Goal: Information Seeking & Learning: Find specific fact

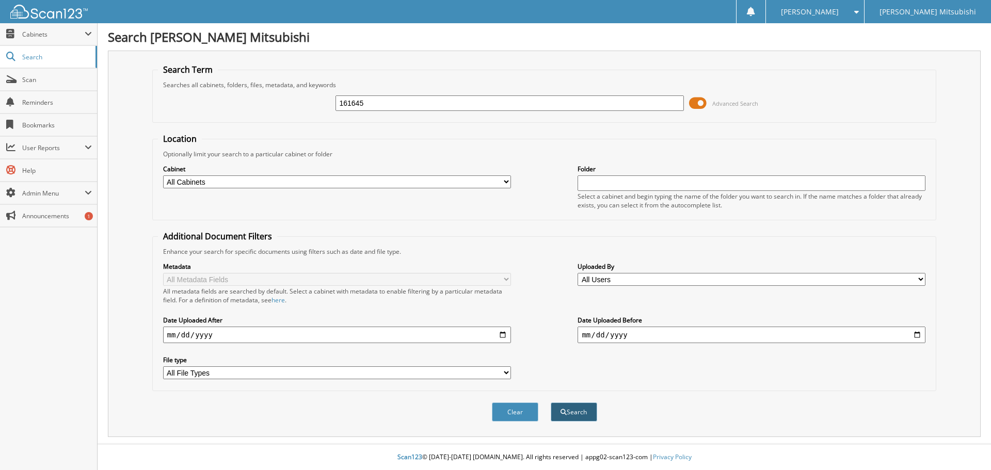
type input "161645"
click at [574, 416] on button "Search" at bounding box center [573, 411] width 46 height 19
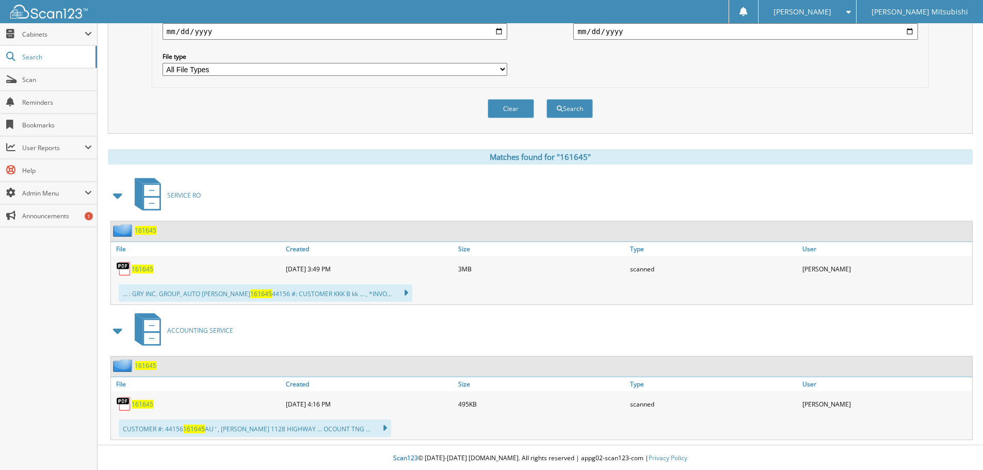
scroll to position [305, 0]
click at [145, 270] on span "161645" at bounding box center [143, 268] width 22 height 9
click at [139, 266] on span "161645" at bounding box center [143, 268] width 22 height 9
click at [634, 57] on div "Metadata All Metadata Fields All metadata fields are searched by default. Selec…" at bounding box center [540, 16] width 766 height 129
click at [142, 266] on span "161645" at bounding box center [143, 268] width 22 height 9
